Goal: Information Seeking & Learning: Learn about a topic

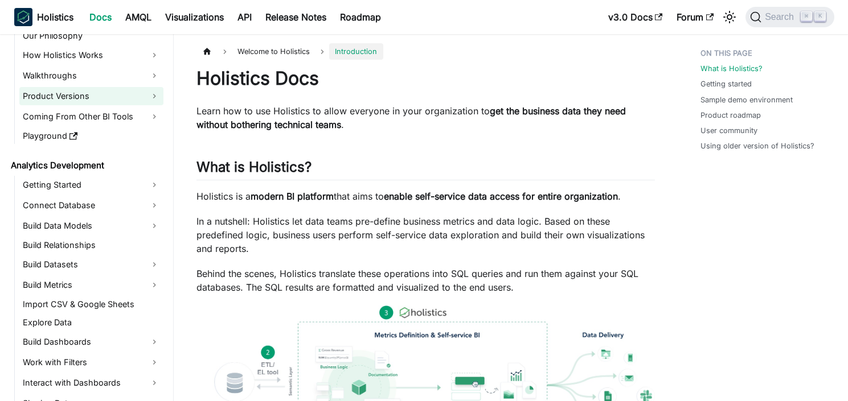
scroll to position [80, 0]
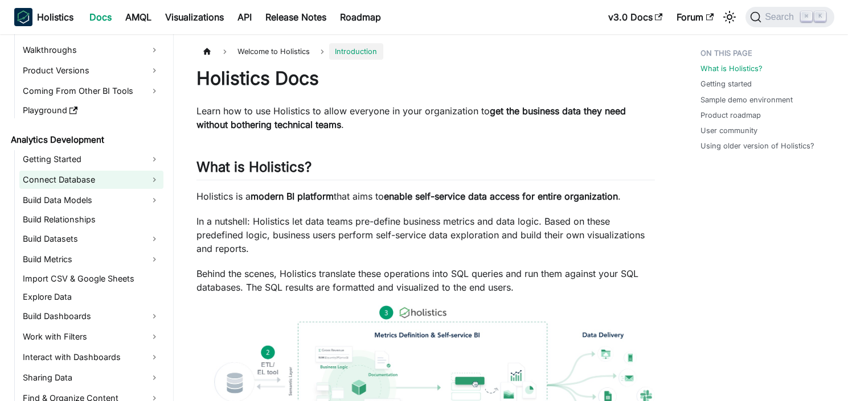
click at [105, 182] on link "Connect Database" at bounding box center [91, 180] width 144 height 18
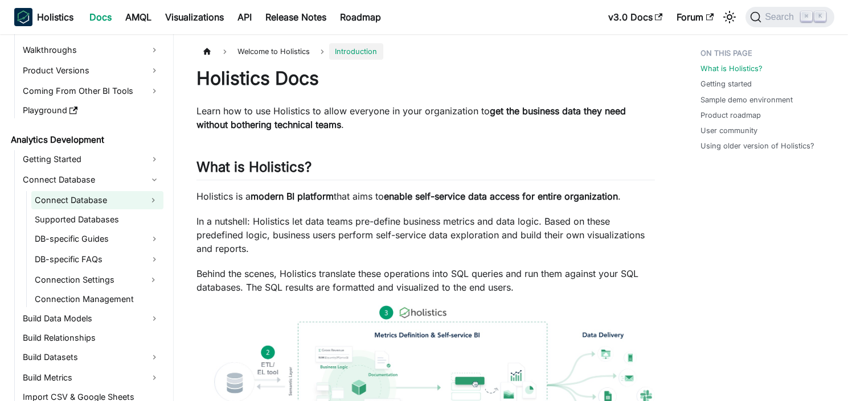
click at [104, 199] on link "Connect Database" at bounding box center [87, 200] width 112 height 18
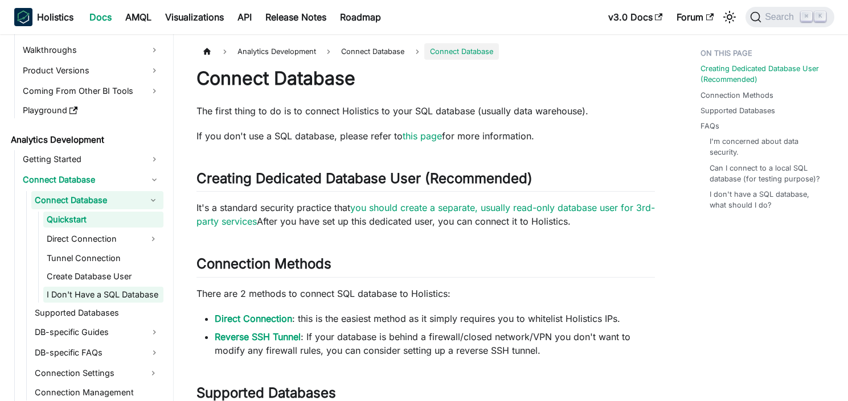
scroll to position [85, 0]
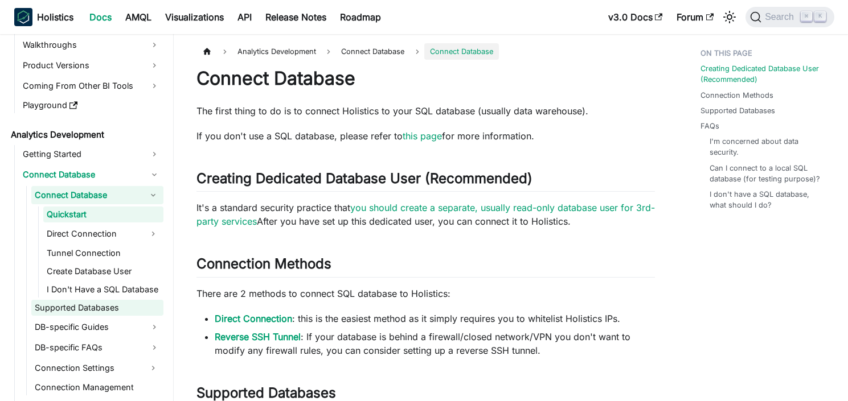
click at [104, 306] on link "Supported Databases" at bounding box center [97, 308] width 132 height 16
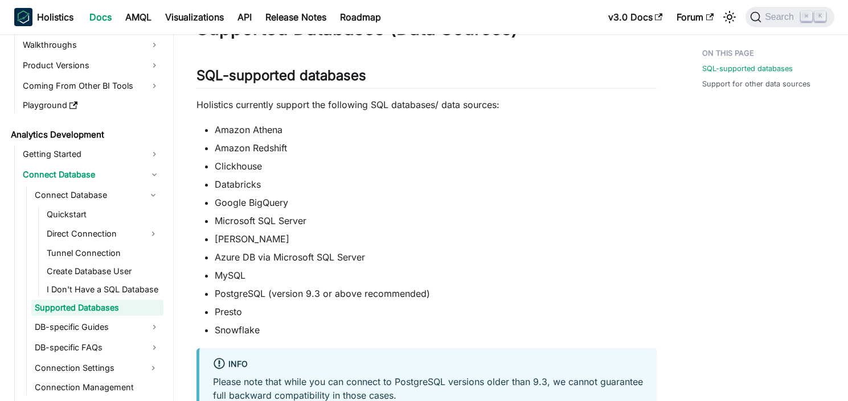
scroll to position [63, 0]
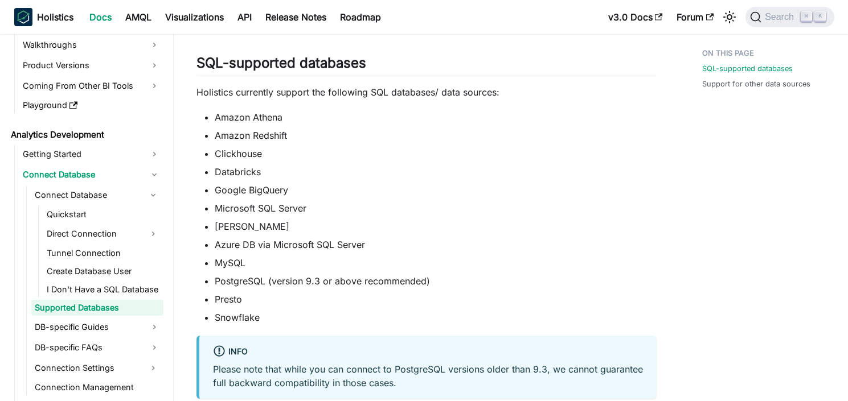
click at [234, 261] on li "MySQL" at bounding box center [436, 263] width 442 height 14
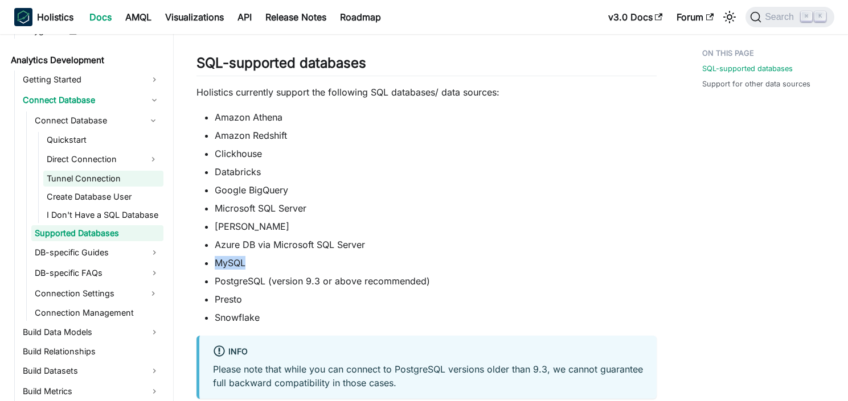
scroll to position [192, 0]
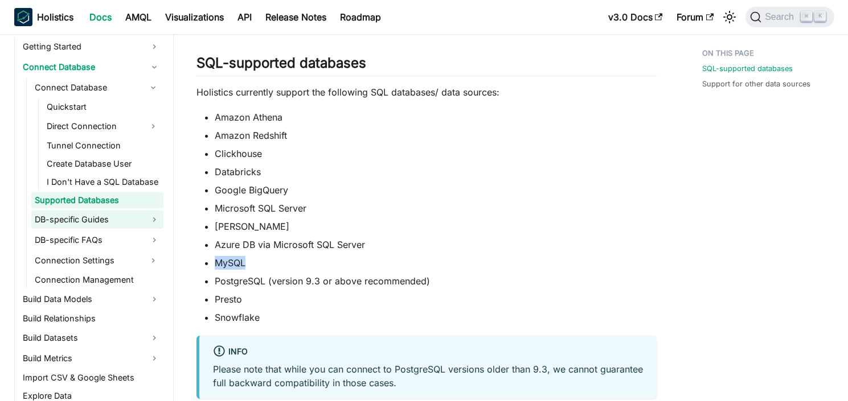
click at [98, 217] on link "DB-specific Guides" at bounding box center [97, 220] width 132 height 18
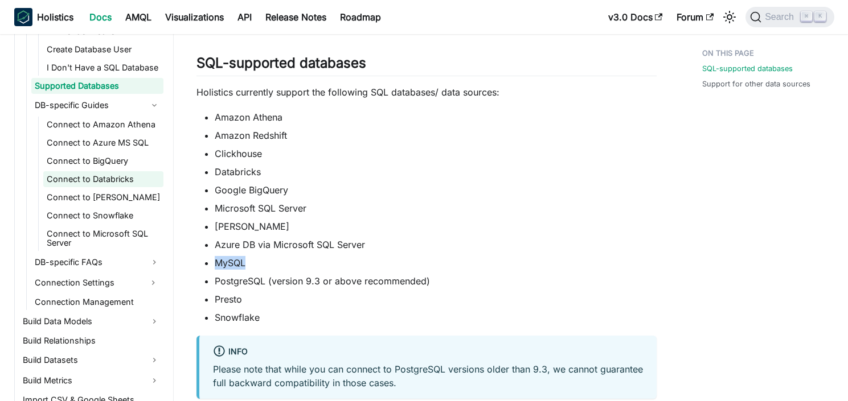
scroll to position [324, 0]
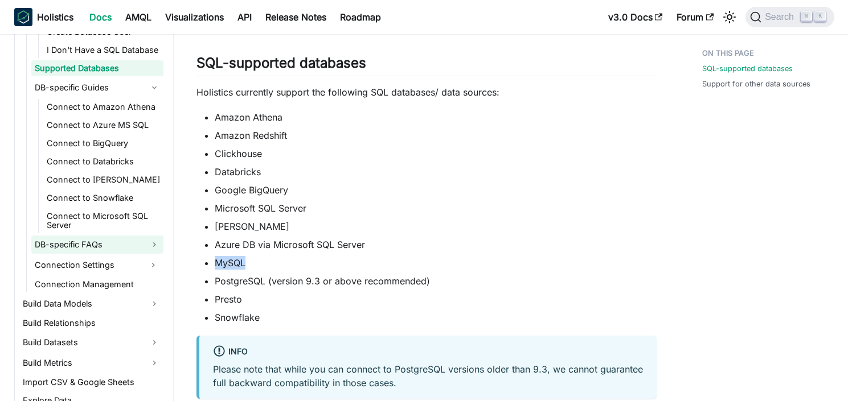
click at [117, 248] on link "DB-specific FAQs" at bounding box center [97, 245] width 132 height 18
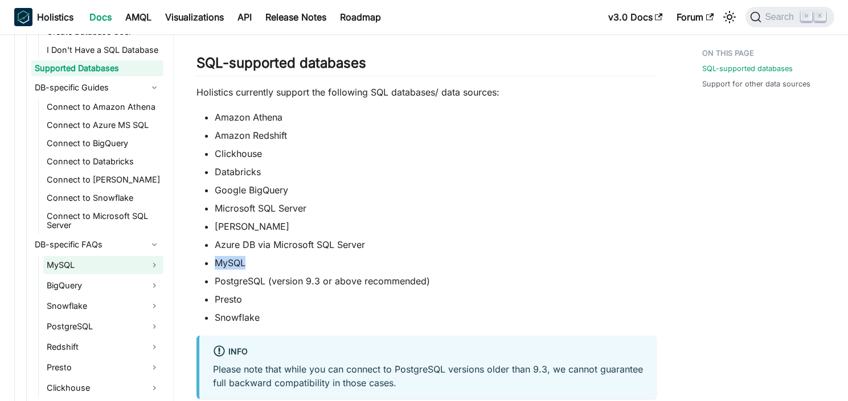
click at [112, 261] on link "MySQL" at bounding box center [103, 265] width 120 height 18
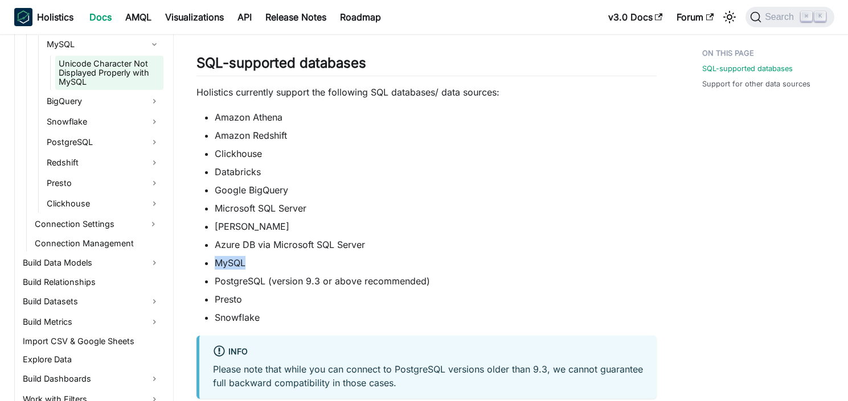
scroll to position [649, 0]
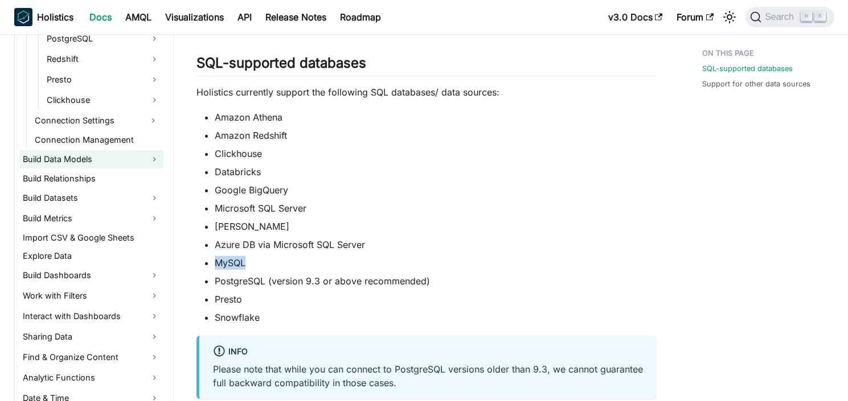
click at [101, 161] on link "Build Data Models" at bounding box center [91, 159] width 144 height 18
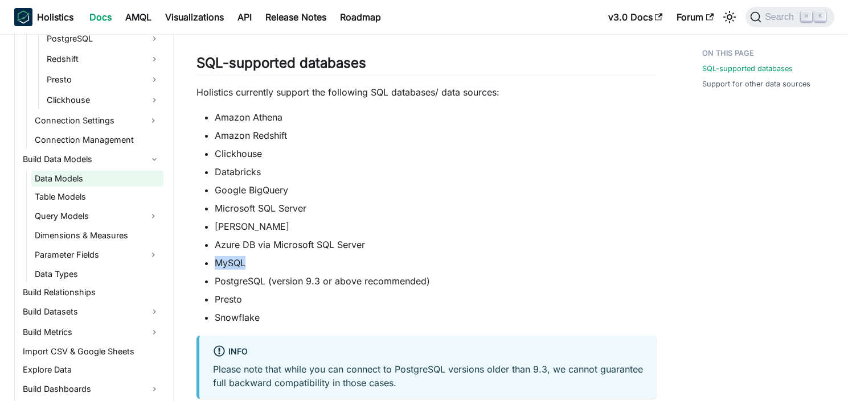
click at [94, 182] on link "Data Models" at bounding box center [97, 179] width 132 height 16
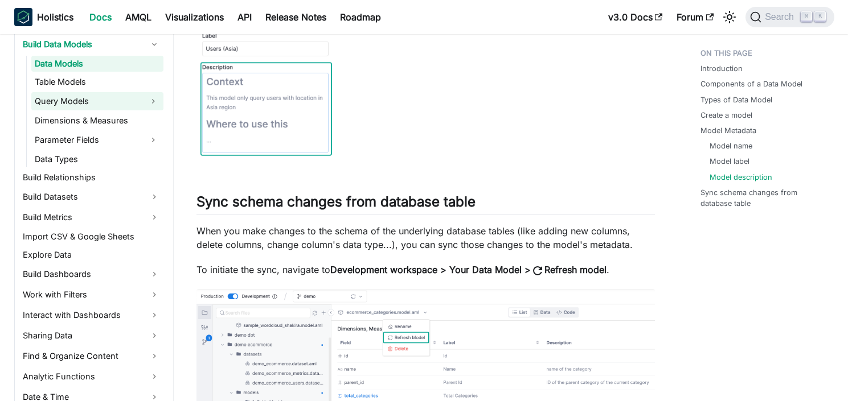
scroll to position [871, 0]
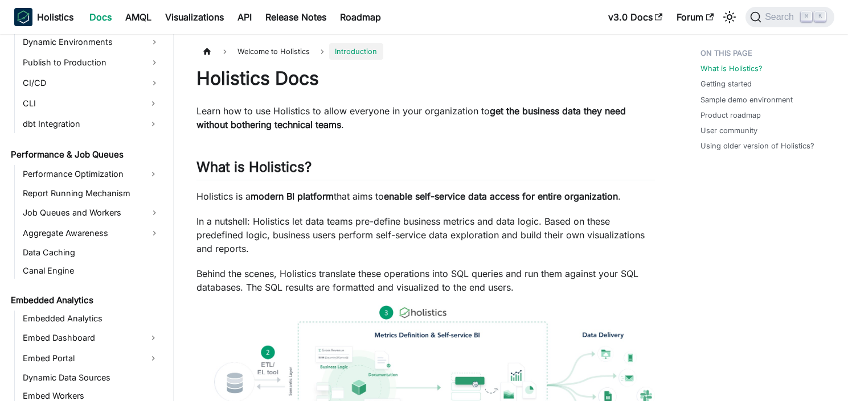
scroll to position [896, 0]
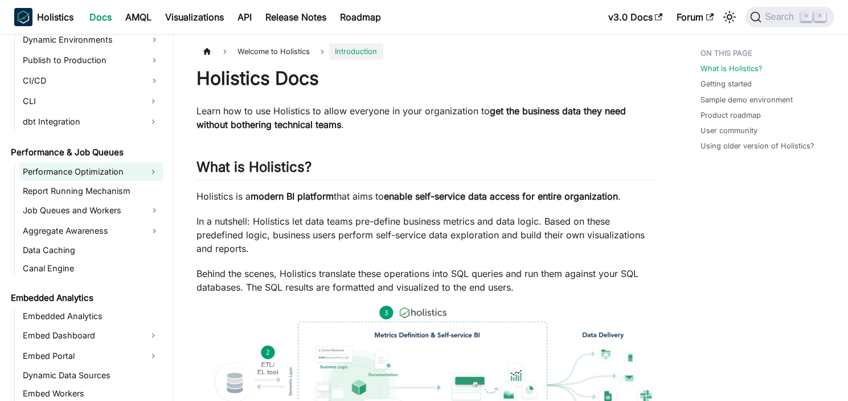
click at [104, 170] on link "Performance Optimization" at bounding box center [81, 172] width 124 height 18
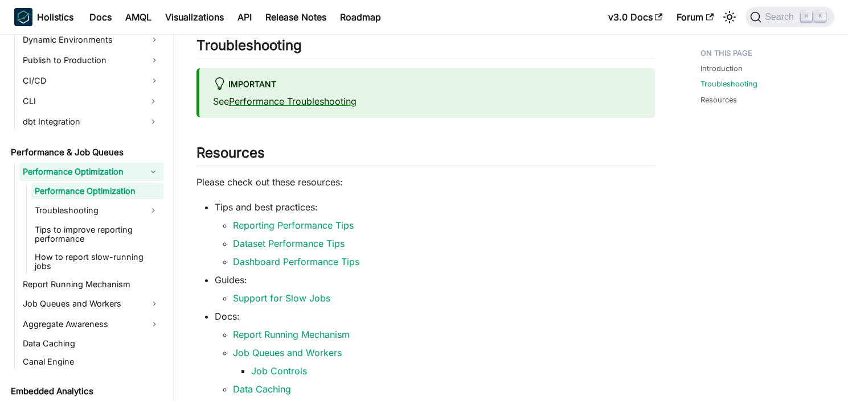
scroll to position [167, 0]
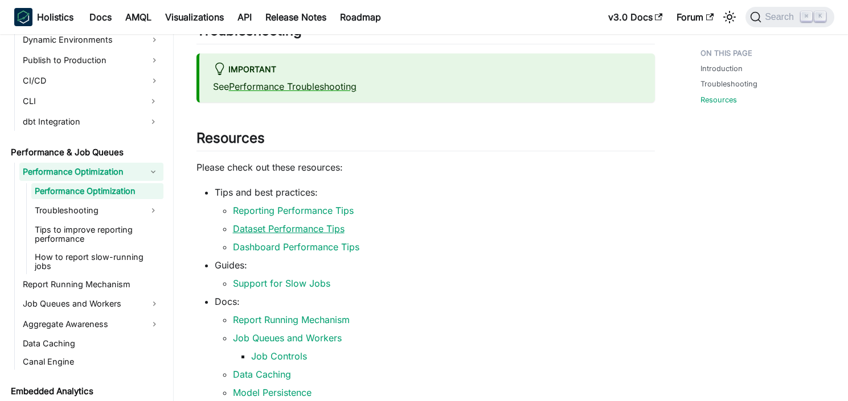
click at [323, 231] on link "Dataset Performance Tips" at bounding box center [289, 228] width 112 height 11
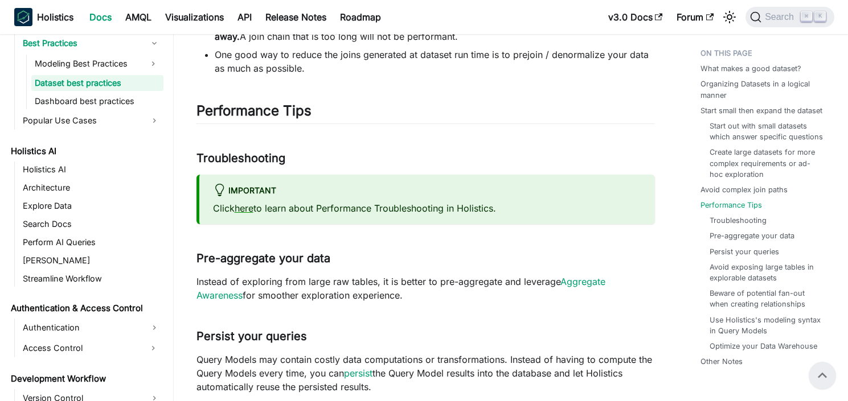
scroll to position [1794, 0]
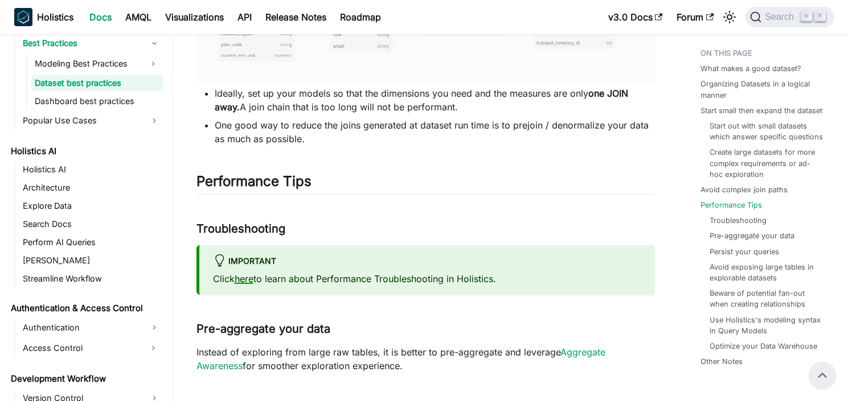
click at [248, 285] on link "here" at bounding box center [244, 278] width 19 height 11
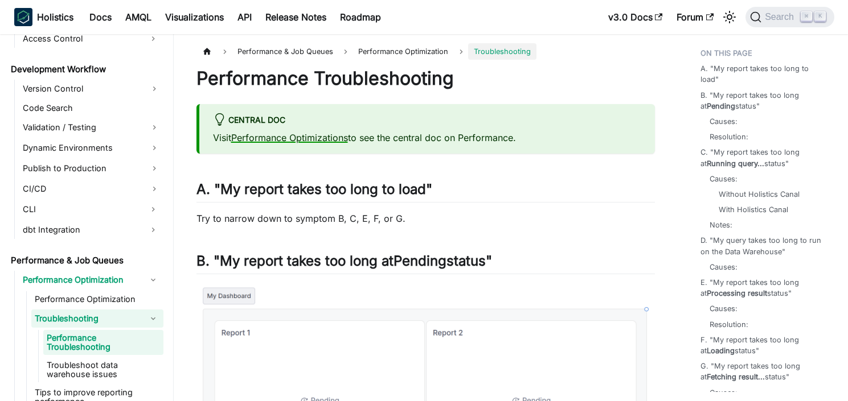
click at [295, 137] on link "Performance Optimizations" at bounding box center [289, 137] width 117 height 11
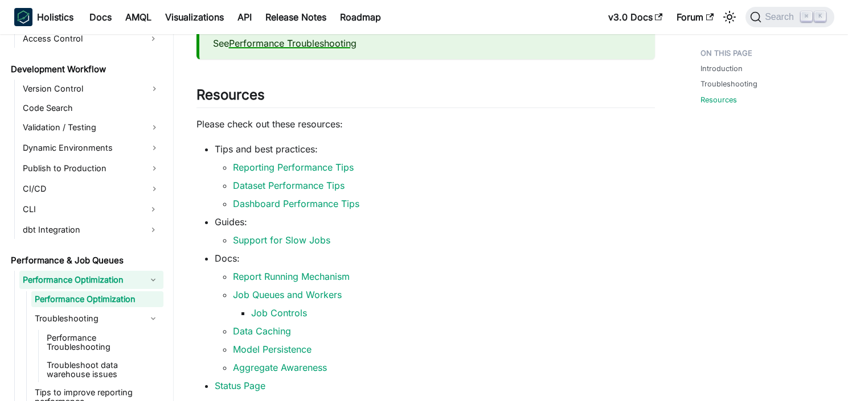
scroll to position [246, 0]
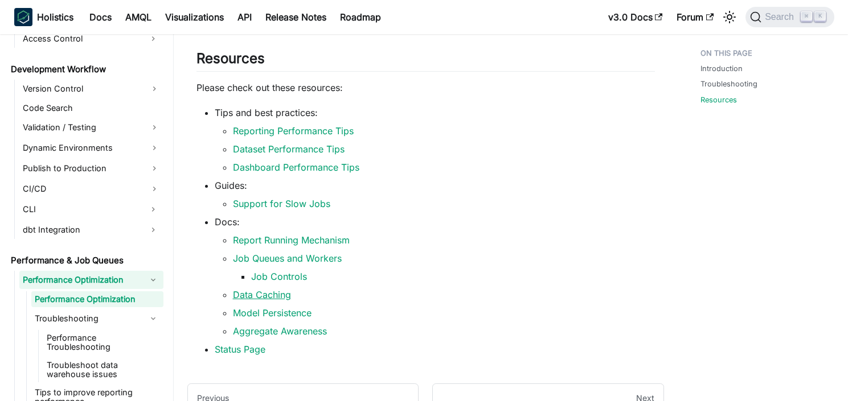
click at [260, 295] on link "Data Caching" at bounding box center [262, 294] width 58 height 11
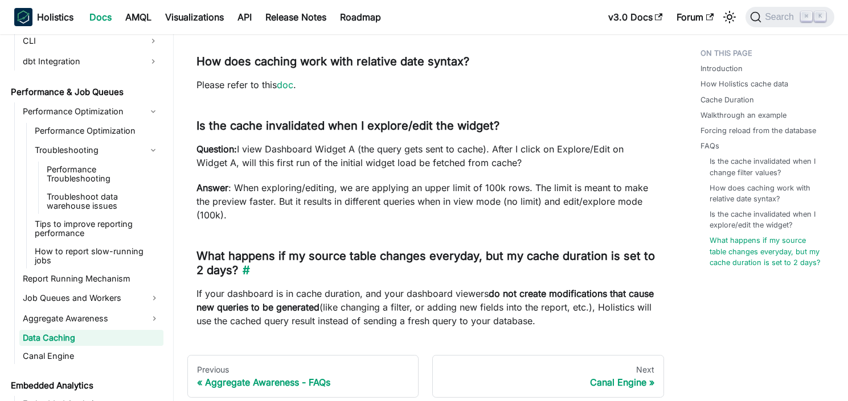
scroll to position [3041, 0]
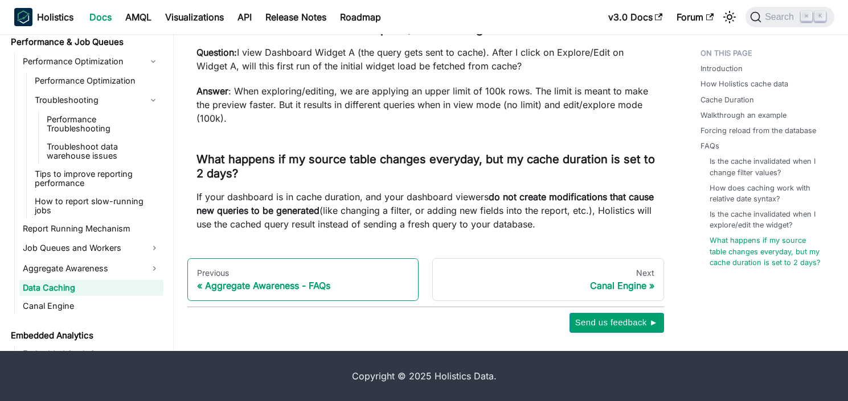
scroll to position [246, 0]
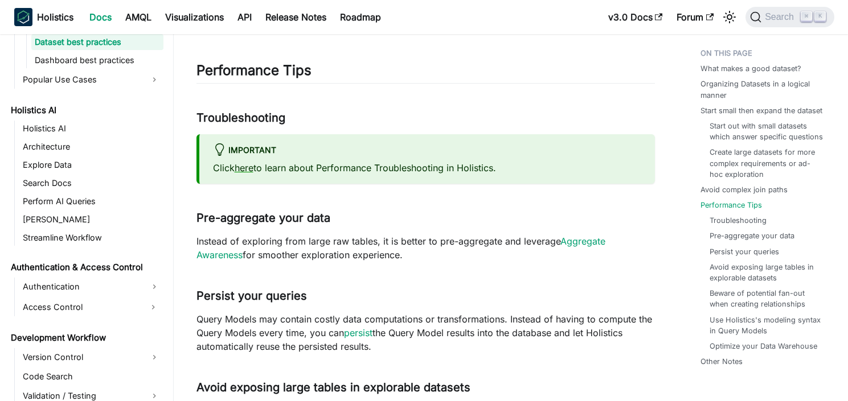
scroll to position [1909, 0]
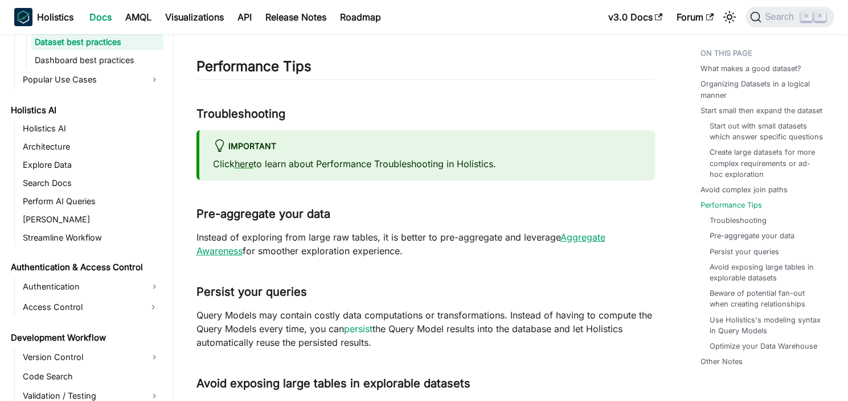
click at [570, 238] on link "Aggregate Awareness" at bounding box center [400, 244] width 409 height 25
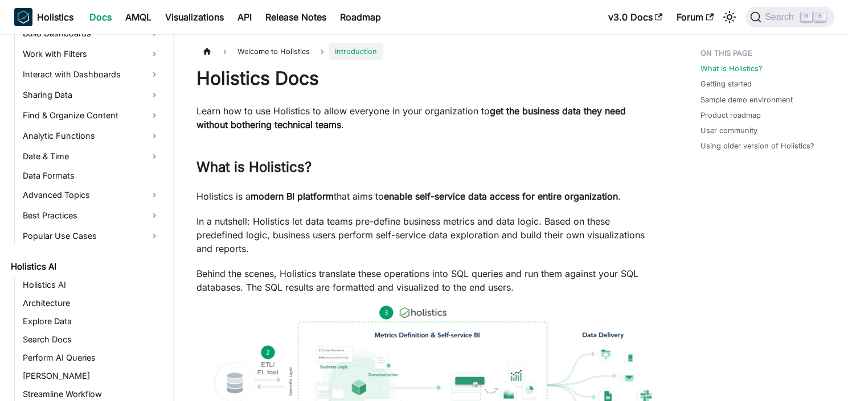
scroll to position [472, 0]
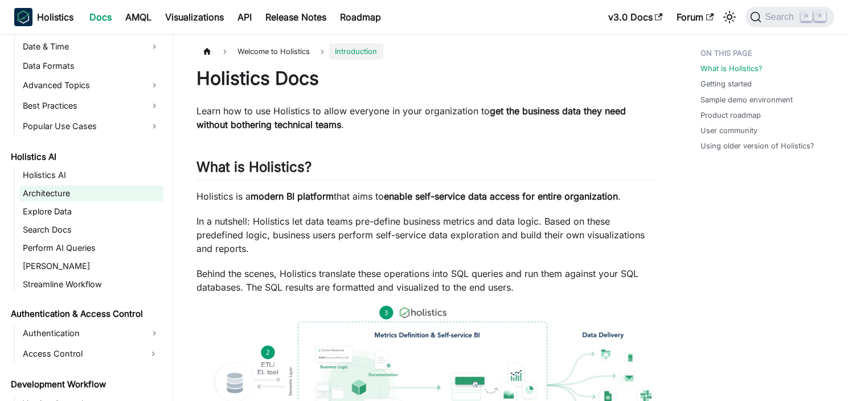
click at [69, 196] on link "Architecture" at bounding box center [91, 194] width 144 height 16
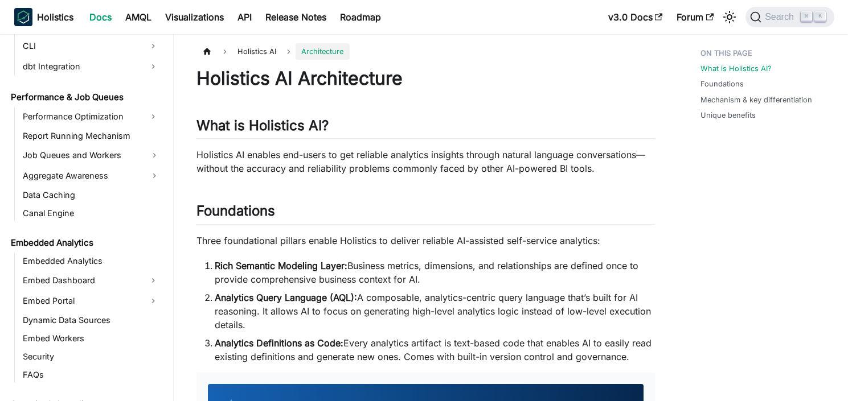
scroll to position [955, 0]
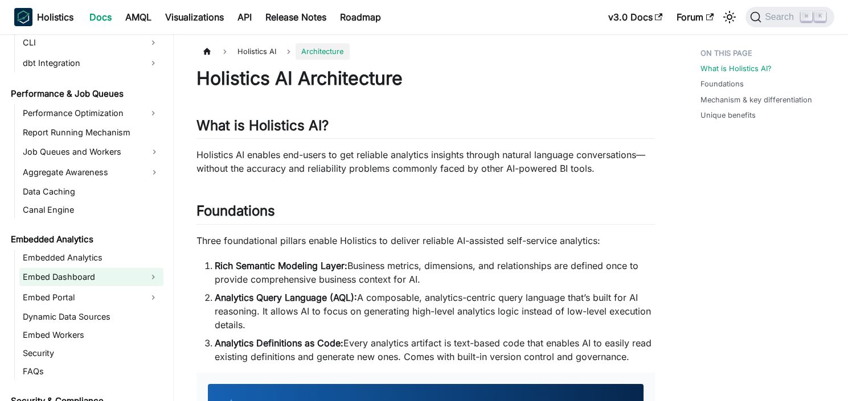
click at [73, 277] on link "Embed Dashboard" at bounding box center [81, 277] width 124 height 18
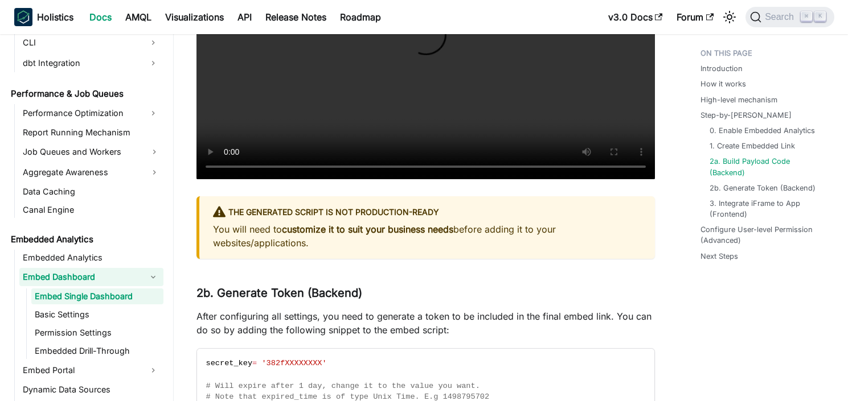
scroll to position [2990, 0]
